Goal: Transaction & Acquisition: Purchase product/service

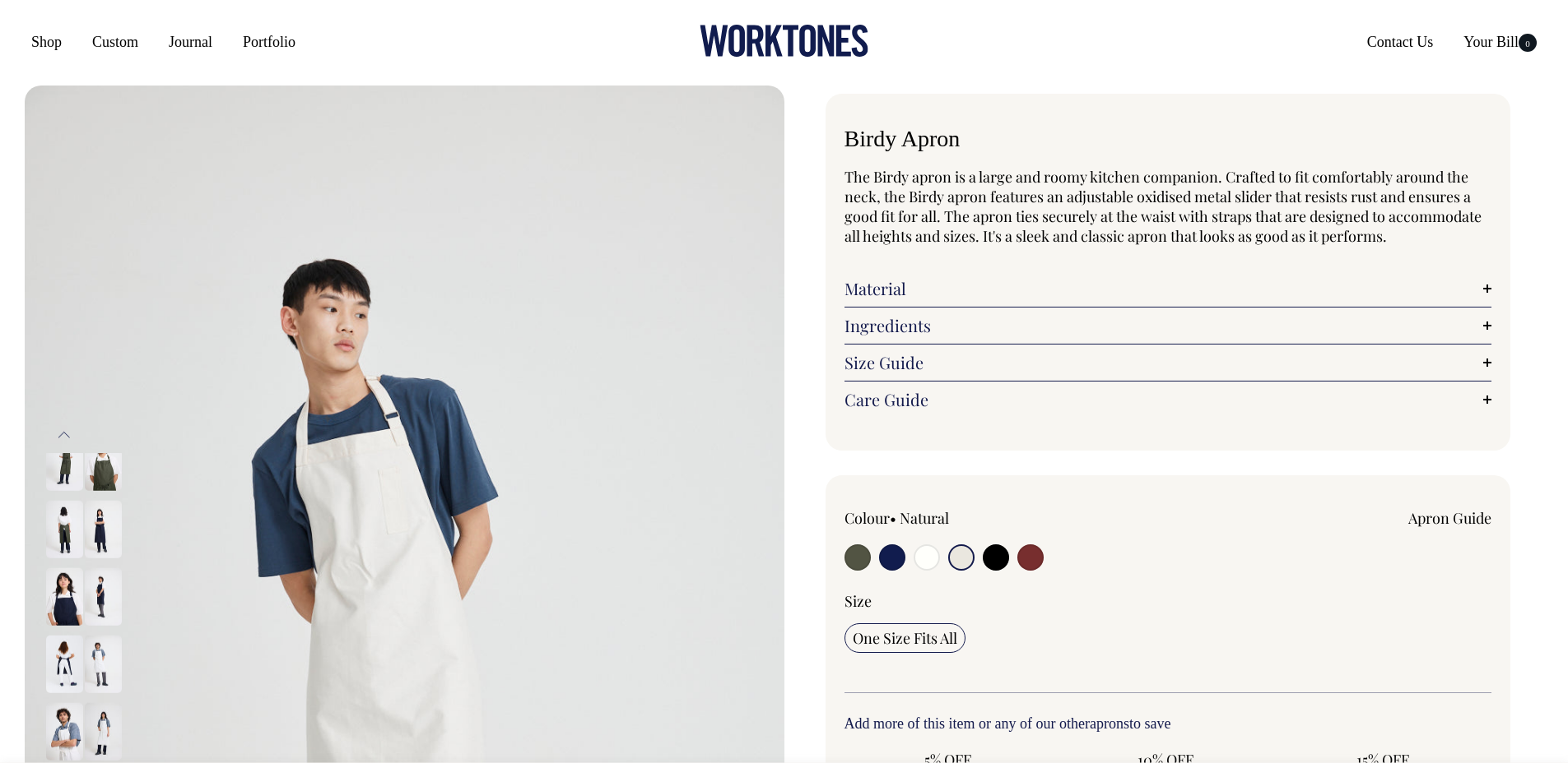
select select "Natural"
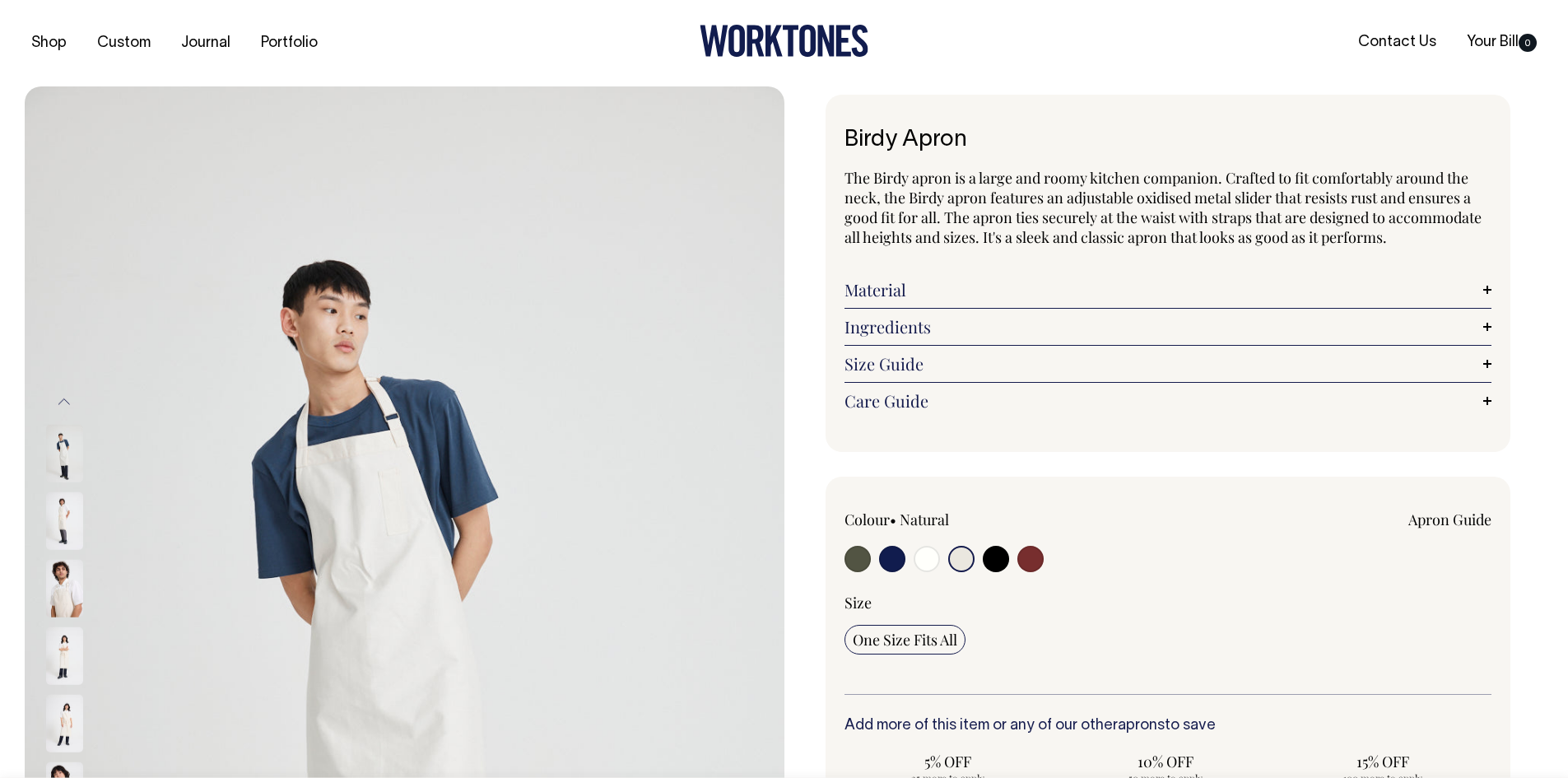
select select "Natural"
click at [960, 561] on input "radio" at bounding box center [961, 558] width 26 height 26
click at [996, 559] on input "radio" at bounding box center [995, 558] width 26 height 26
radio input "true"
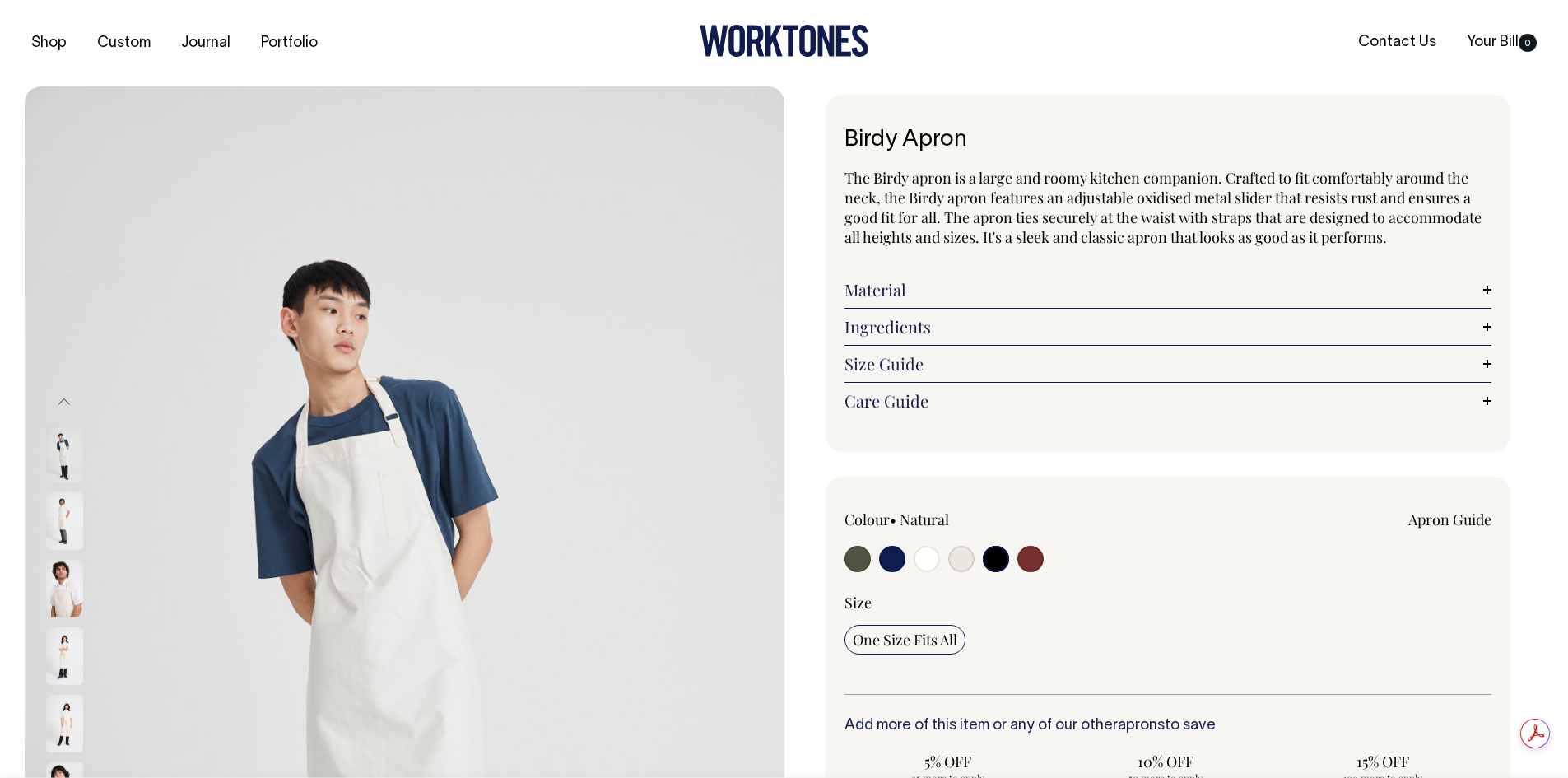
select select "Black"
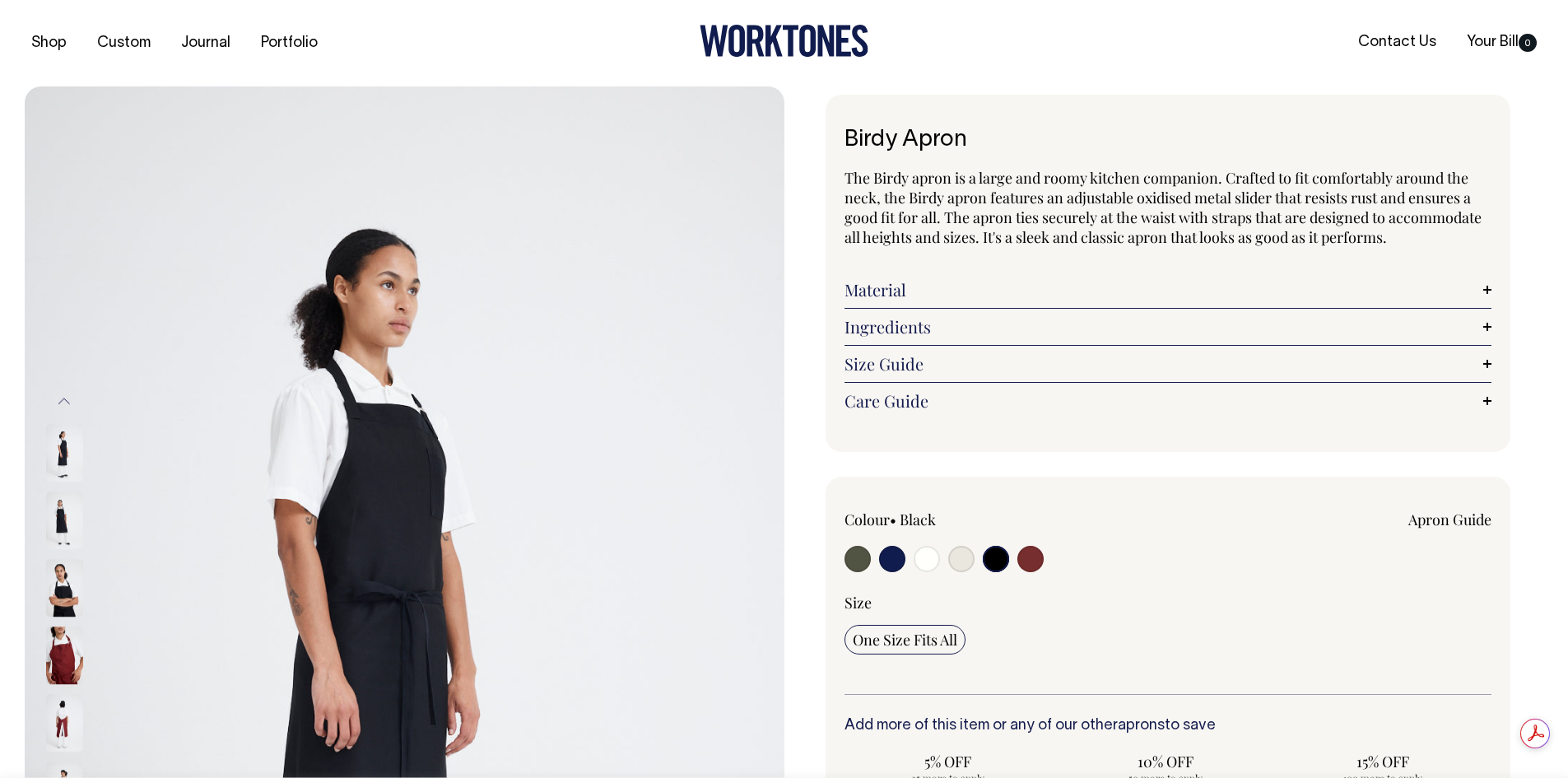
click at [993, 561] on input "radio" at bounding box center [995, 558] width 26 height 26
